Goal: Task Accomplishment & Management: Use online tool/utility

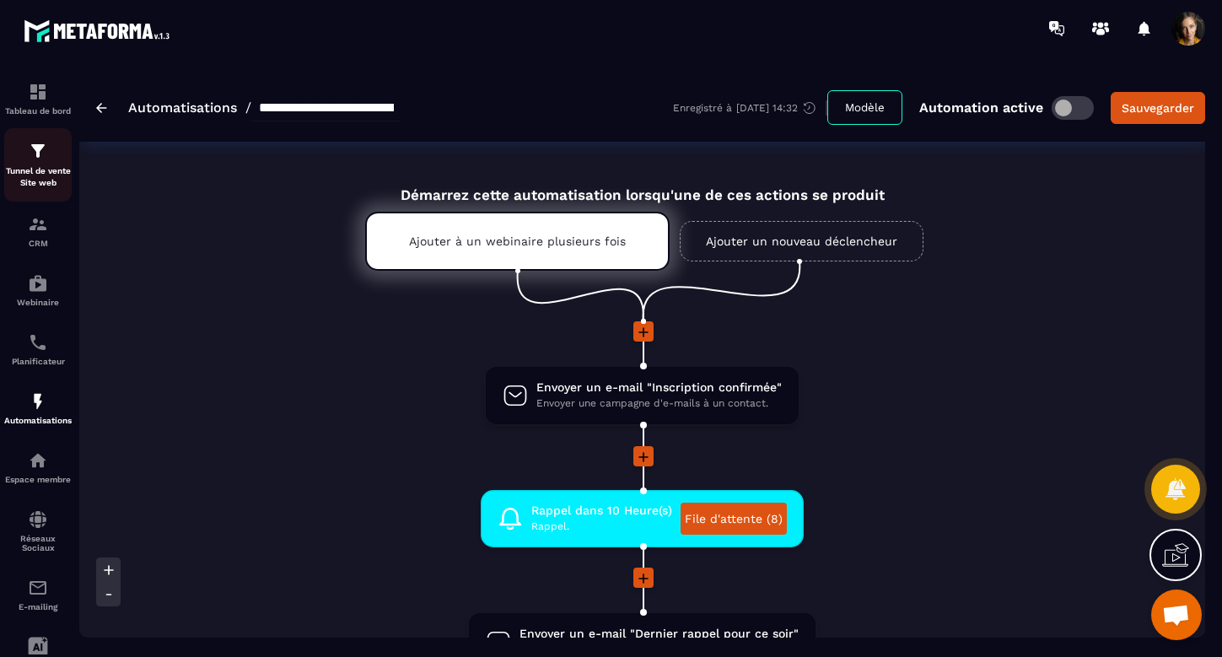
click at [37, 148] on img at bounding box center [38, 151] width 20 height 20
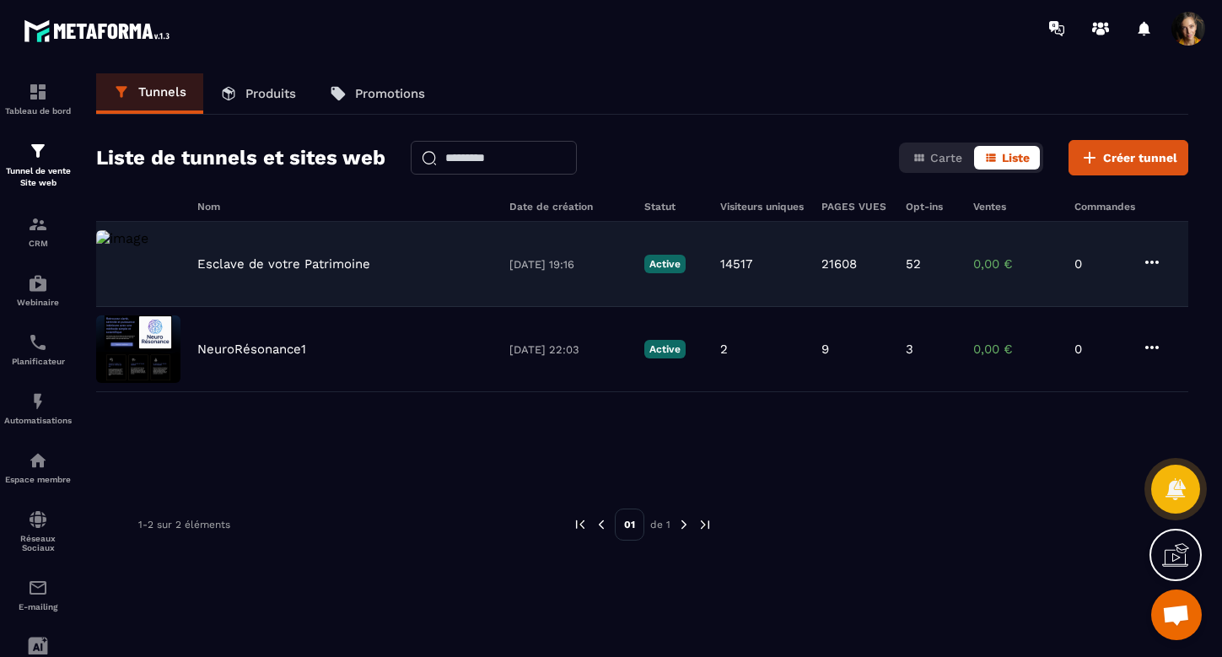
click at [267, 265] on p "Esclave de votre Patrimoine" at bounding box center [283, 263] width 173 height 15
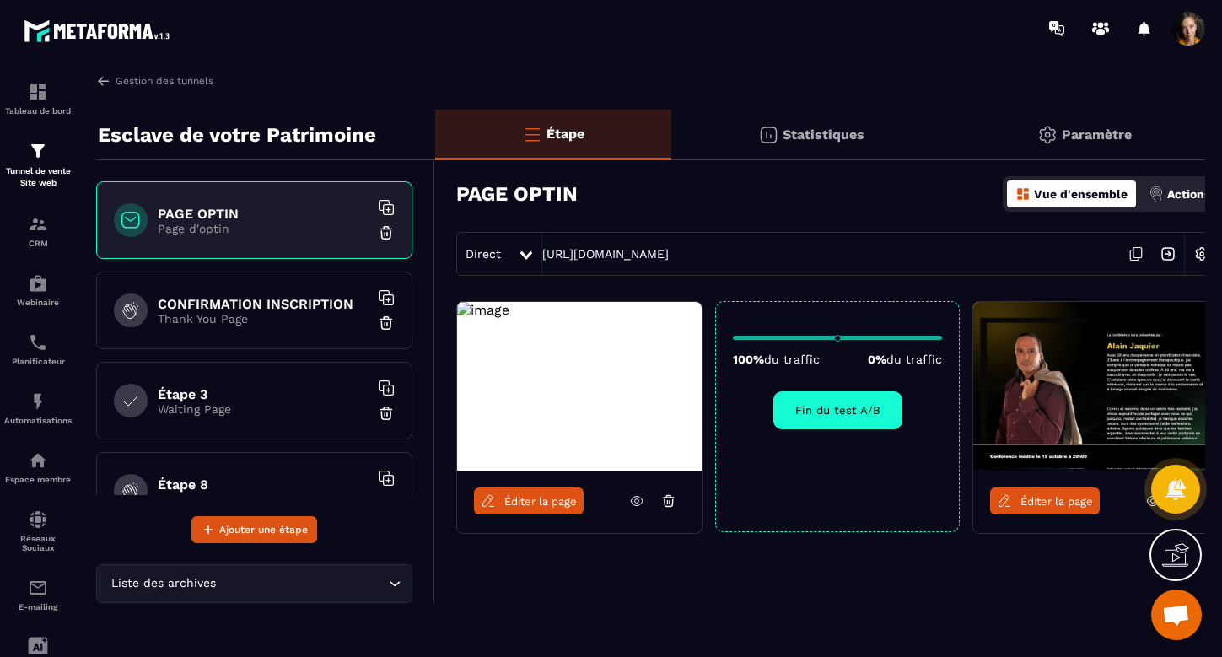
click at [525, 255] on icon at bounding box center [526, 255] width 12 height 8
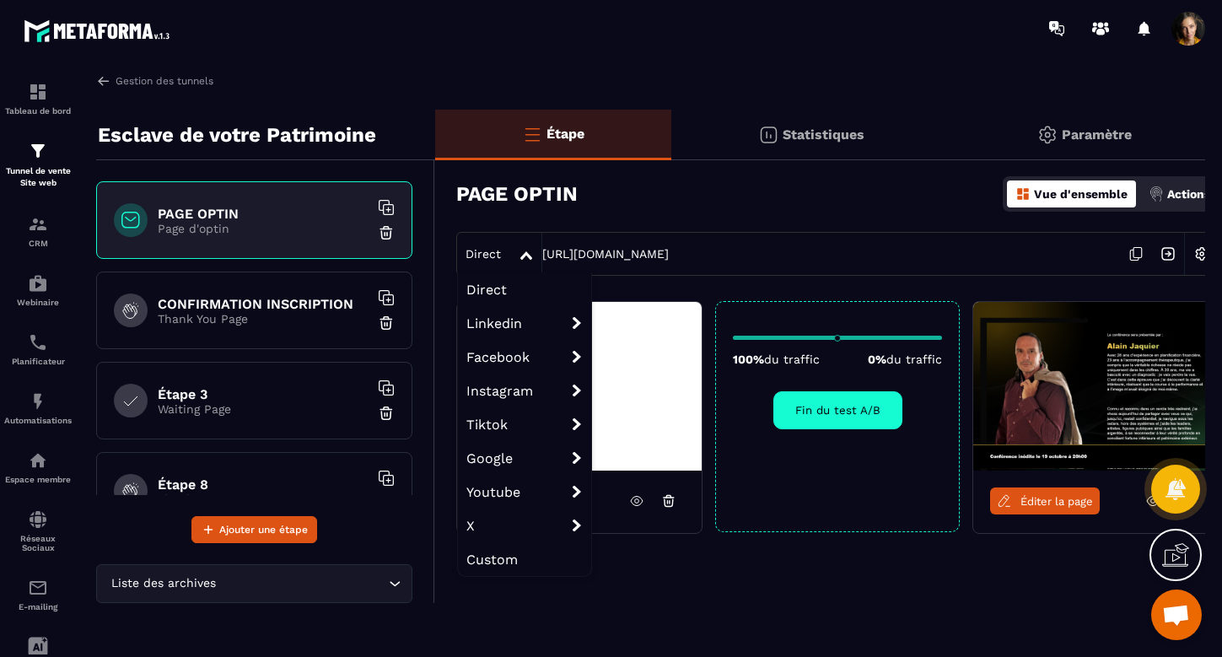
click at [213, 213] on h6 "PAGE OPTIN" at bounding box center [263, 214] width 211 height 16
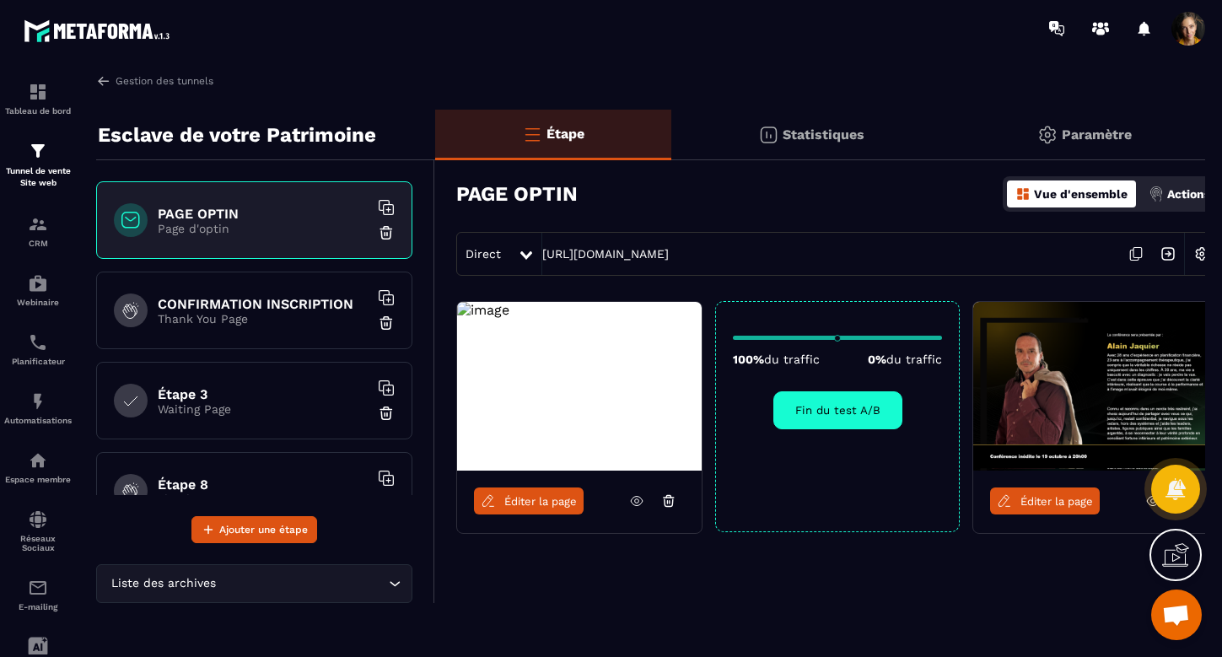
click at [225, 217] on h6 "PAGE OPTIN" at bounding box center [263, 214] width 211 height 16
click at [41, 283] on img at bounding box center [38, 283] width 20 height 20
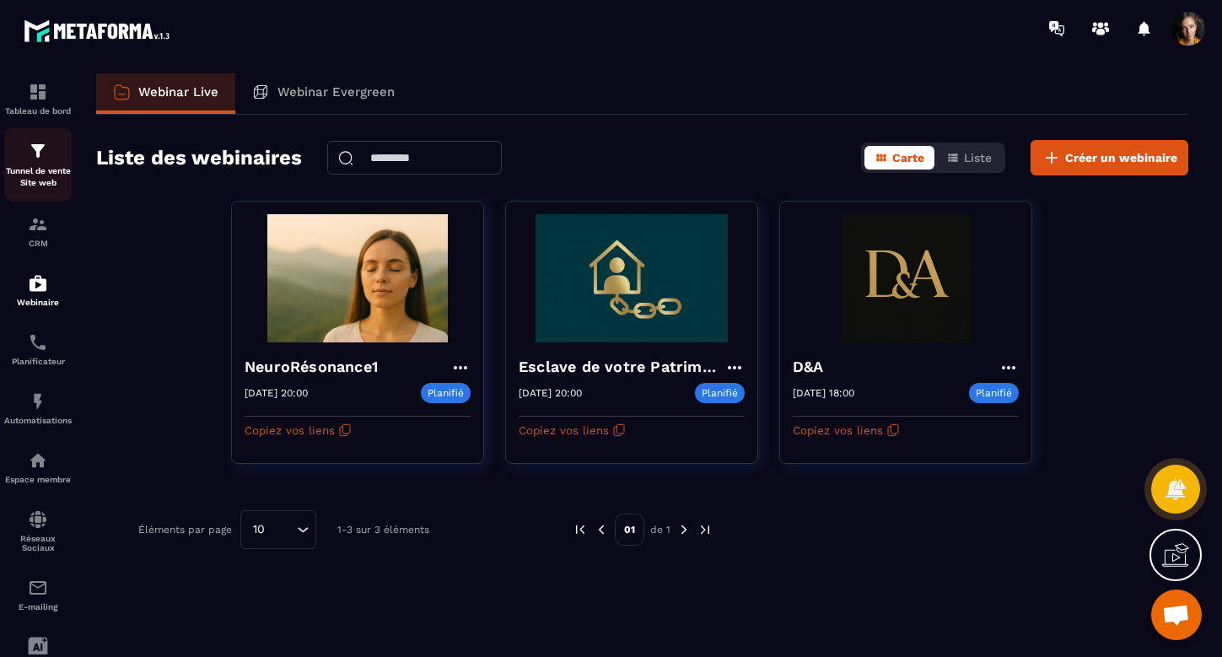
click at [37, 150] on img at bounding box center [38, 151] width 20 height 20
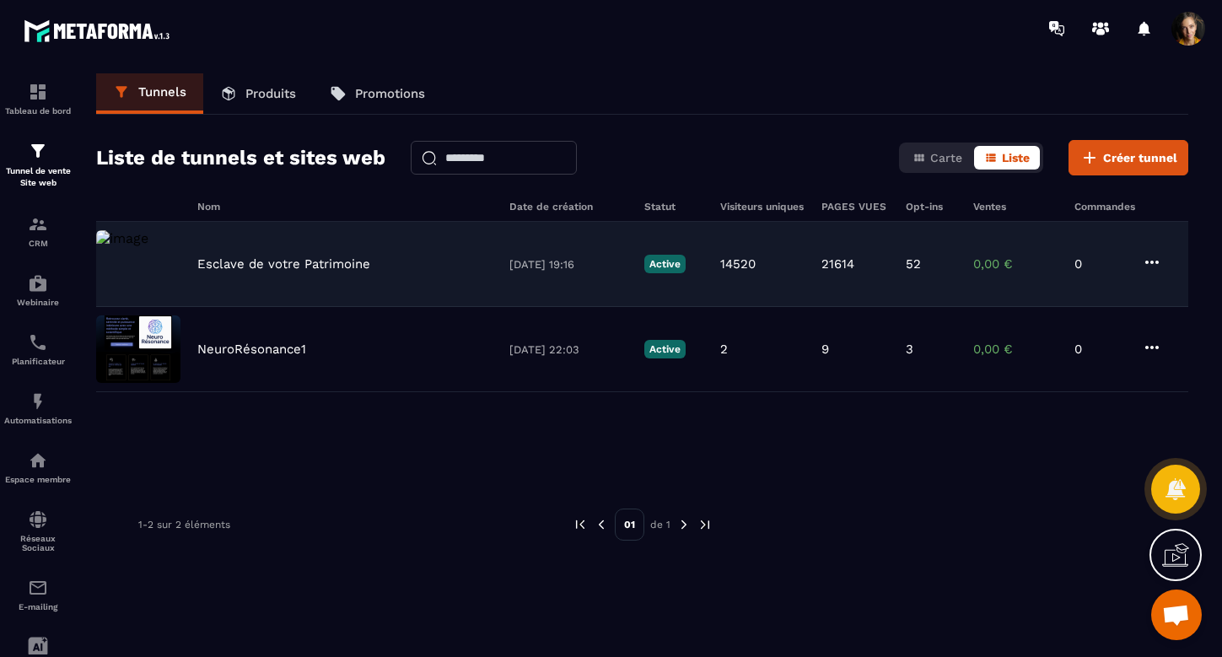
click at [279, 261] on p "Esclave de votre Patrimoine" at bounding box center [283, 263] width 173 height 15
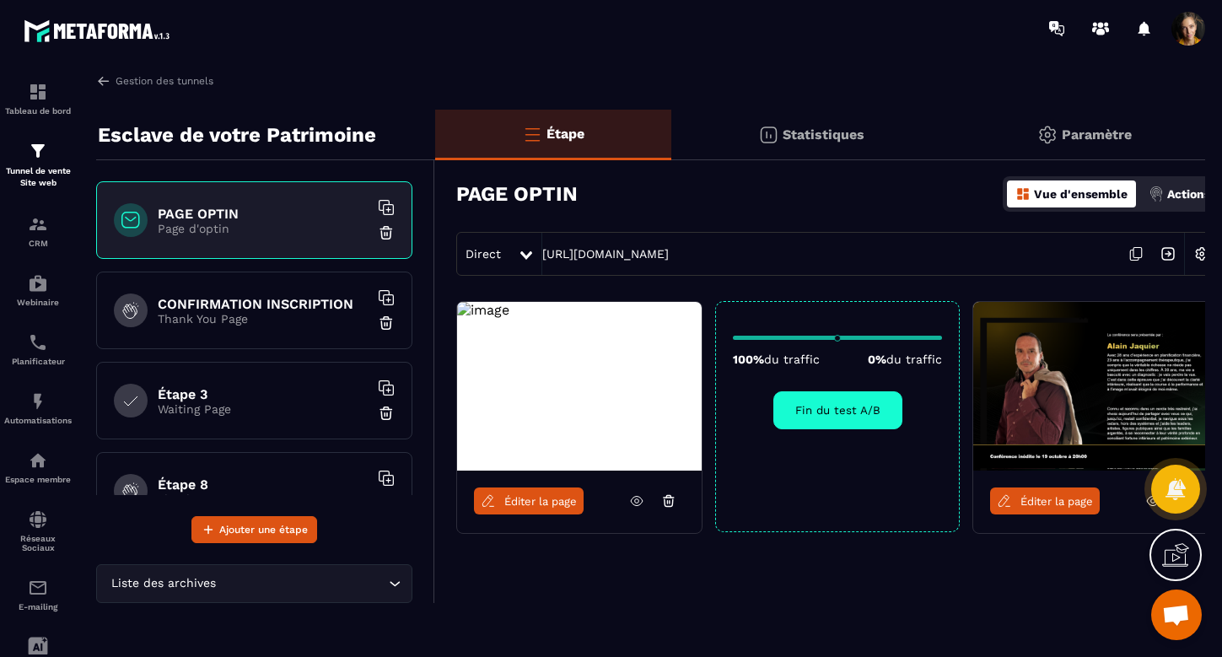
click at [190, 211] on h6 "PAGE OPTIN" at bounding box center [263, 214] width 211 height 16
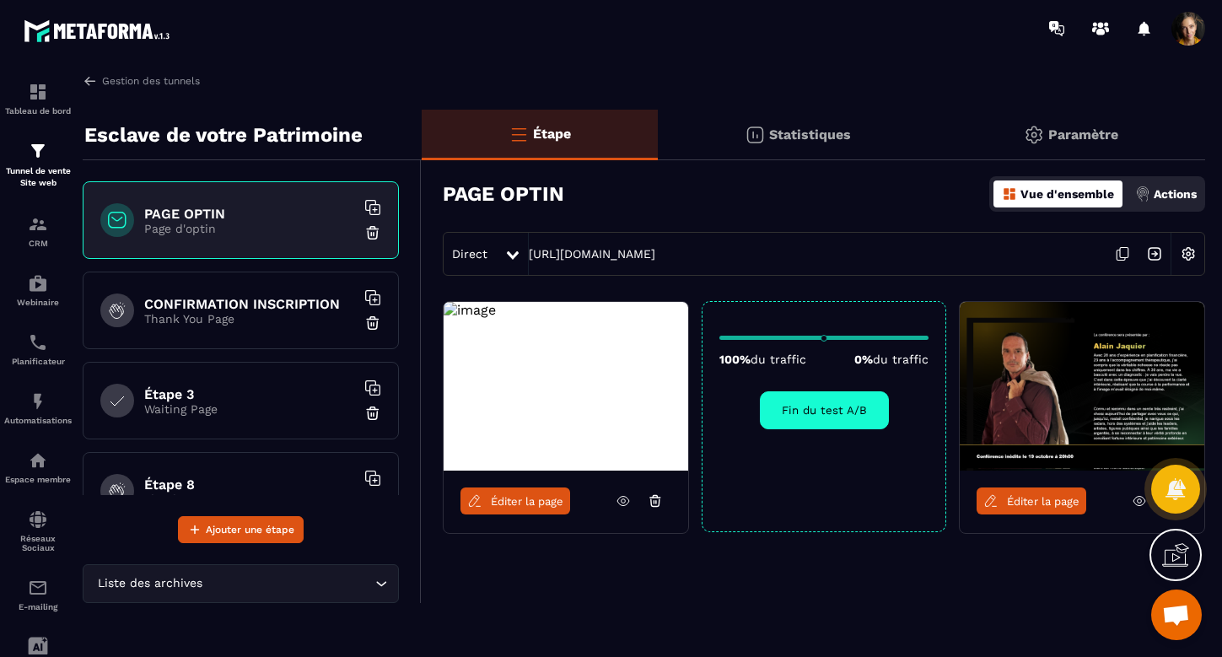
scroll to position [0, 13]
click at [511, 250] on div at bounding box center [513, 254] width 19 height 30
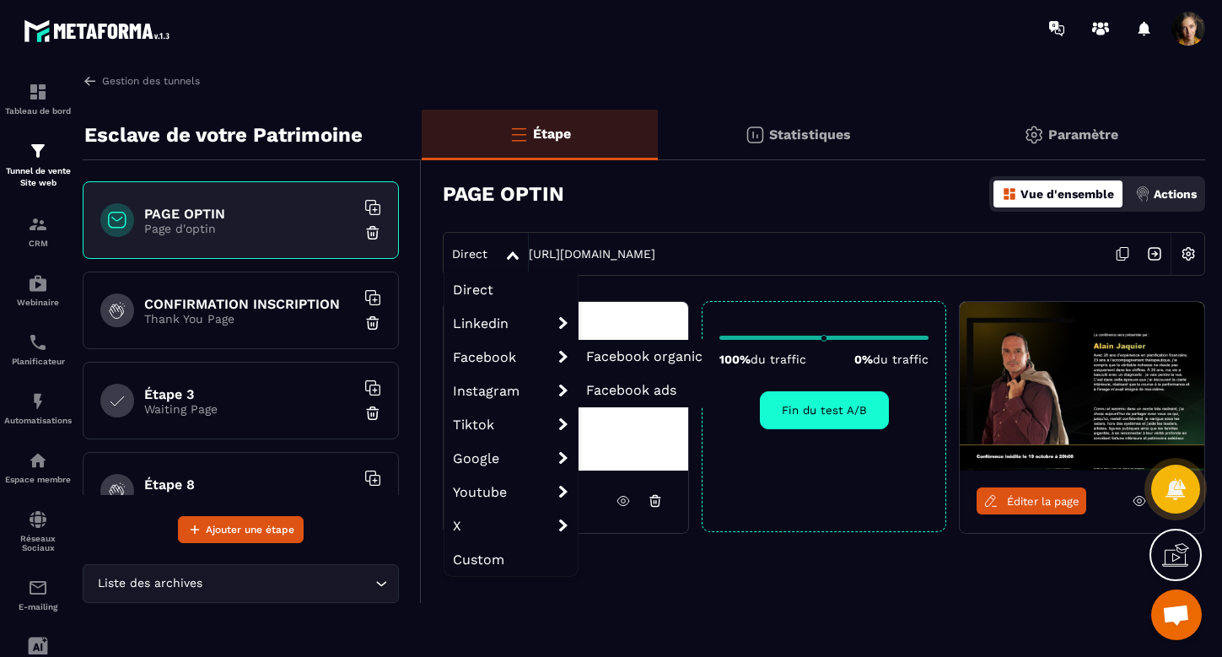
click at [626, 390] on span "Facebook ads" at bounding box center [631, 390] width 90 height 16
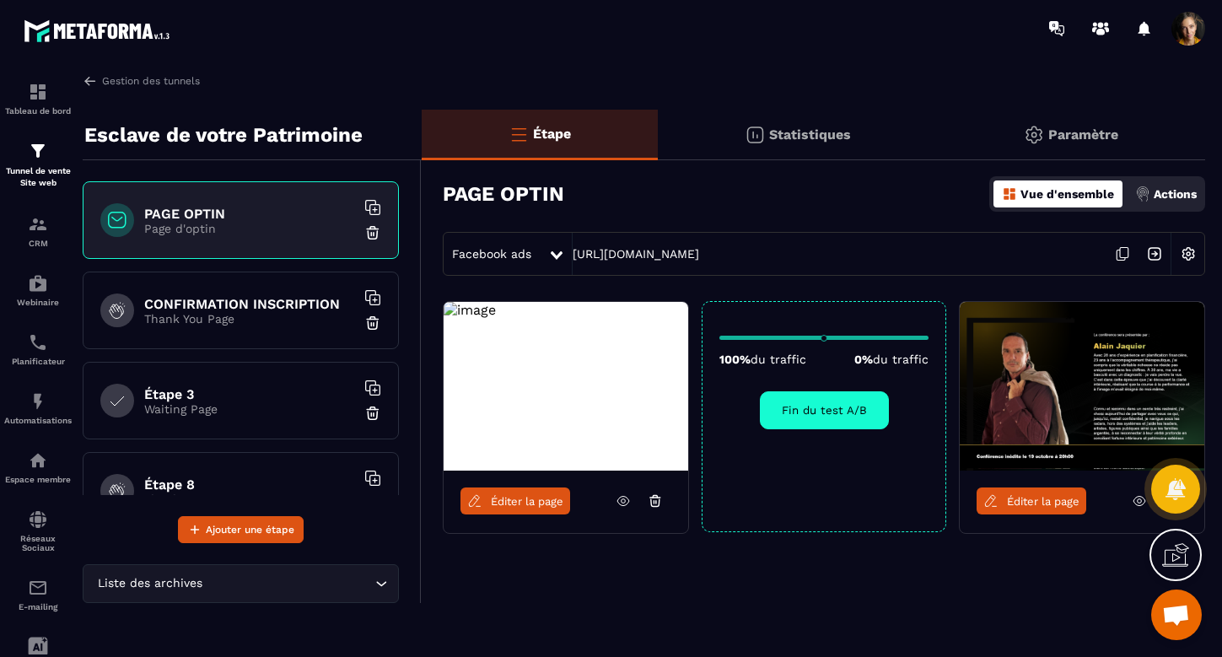
click at [1124, 250] on icon at bounding box center [1123, 254] width 32 height 32
click at [1123, 256] on icon at bounding box center [1123, 254] width 32 height 32
click at [182, 215] on h6 "PAGE OPTIN" at bounding box center [249, 214] width 211 height 16
click at [532, 505] on span "Éditer la page" at bounding box center [527, 501] width 73 height 13
